Goal: Communication & Community: Answer question/provide support

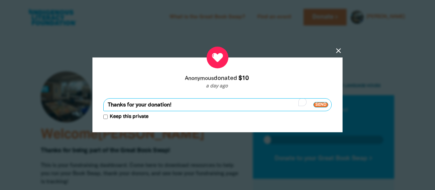
click at [320, 104] on span "Send" at bounding box center [320, 104] width 15 height 5
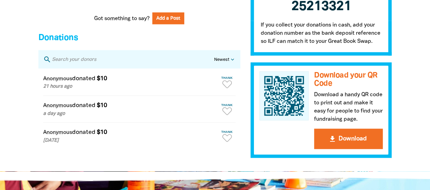
scroll to position [680, 0]
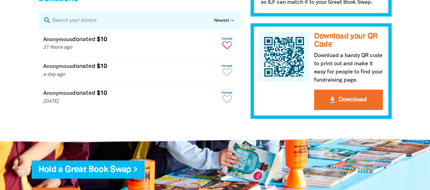
click at [229, 49] on icon "Paginated content" at bounding box center [227, 45] width 10 height 8
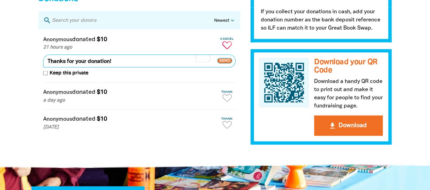
click at [228, 64] on span "Send" at bounding box center [224, 60] width 15 height 5
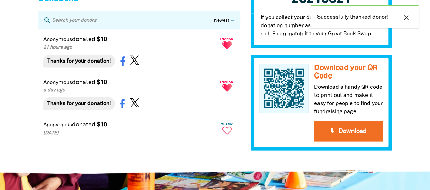
click at [229, 135] on icon "Paginated content" at bounding box center [227, 131] width 10 height 8
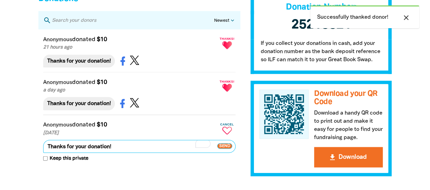
click at [225, 149] on span "Send" at bounding box center [224, 146] width 15 height 5
click at [226, 149] on span "Send" at bounding box center [224, 146] width 15 height 5
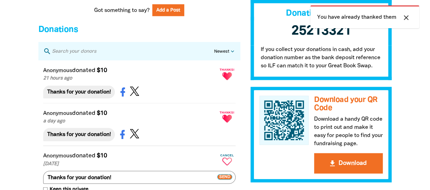
scroll to position [578, 0]
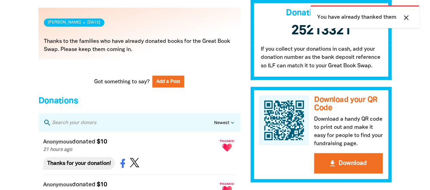
click at [409, 15] on icon "close" at bounding box center [406, 18] width 8 height 8
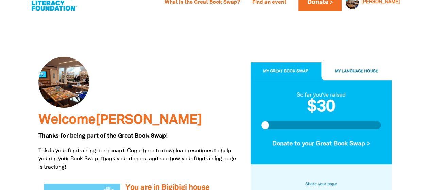
scroll to position [0, 0]
